Goal: Task Accomplishment & Management: Complete application form

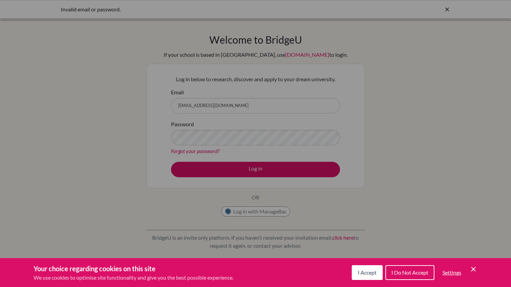
click at [363, 274] on span "I Accept" at bounding box center [366, 272] width 19 height 6
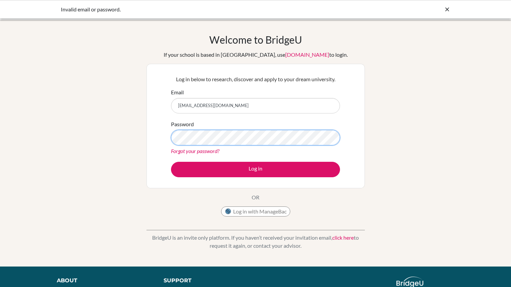
click at [171, 162] on button "Log in" at bounding box center [255, 169] width 169 height 15
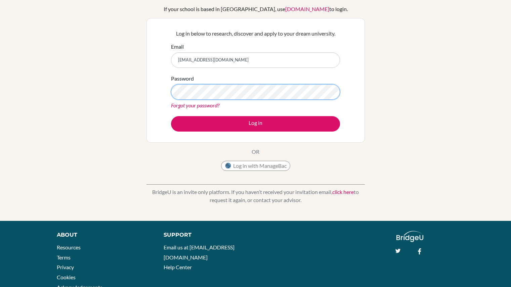
scroll to position [46, 0]
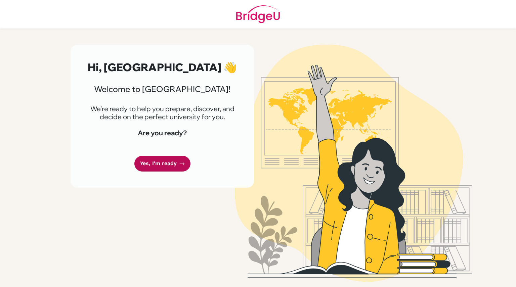
click at [160, 166] on link "Yes, I'm ready" at bounding box center [162, 164] width 56 height 16
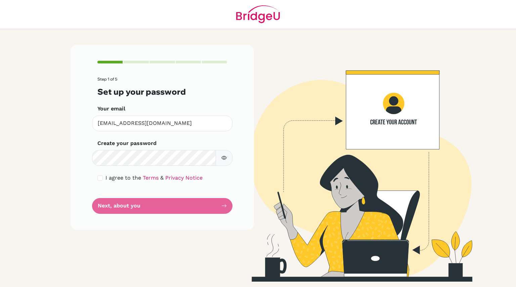
click at [221, 162] on button "button" at bounding box center [224, 158] width 17 height 16
click at [149, 206] on form "Step 1 of 5 Set up your password Your email 28thompari1@unionschool.edu.ht Inva…" at bounding box center [162, 145] width 130 height 137
click at [100, 176] on input "checkbox" at bounding box center [99, 177] width 5 height 5
checkbox input "true"
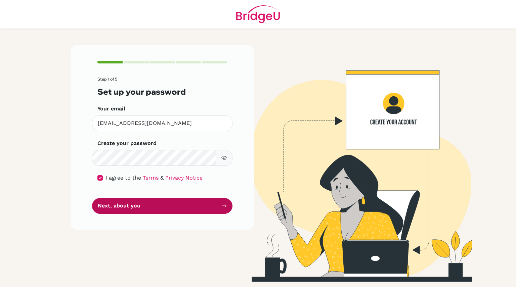
click at [145, 205] on button "Next, about you" at bounding box center [162, 206] width 140 height 16
